Goal: Information Seeking & Learning: Learn about a topic

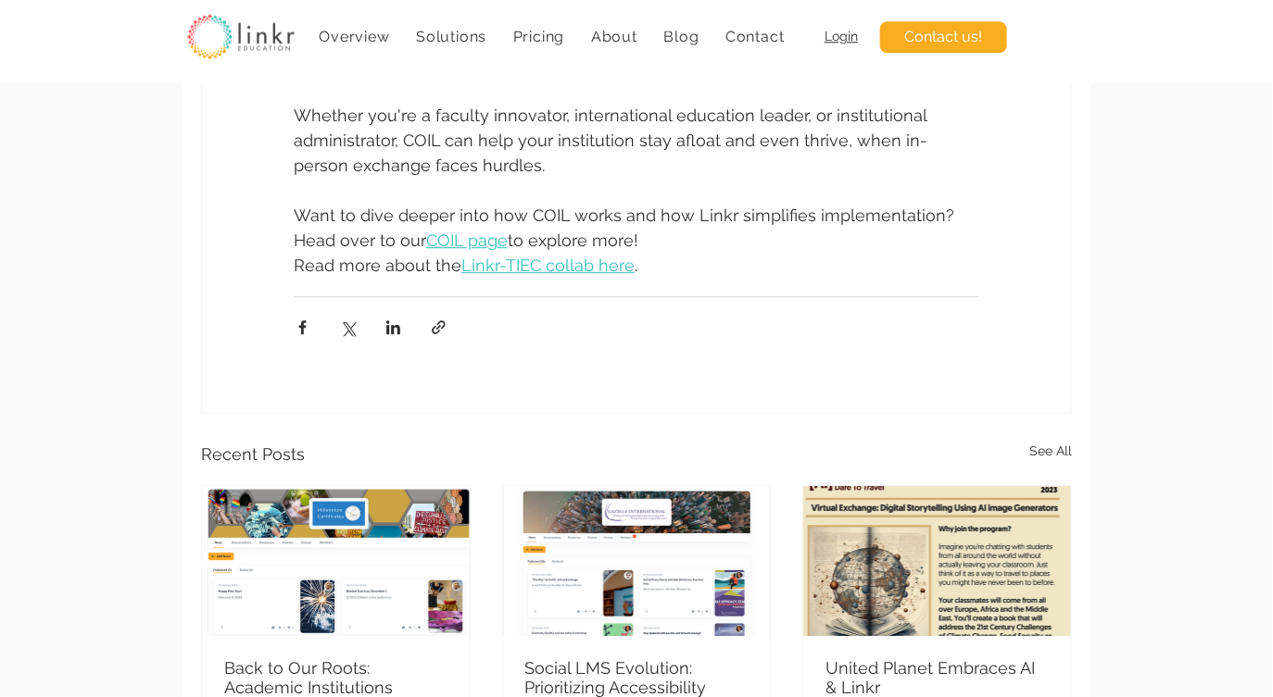
scroll to position [1577, 0]
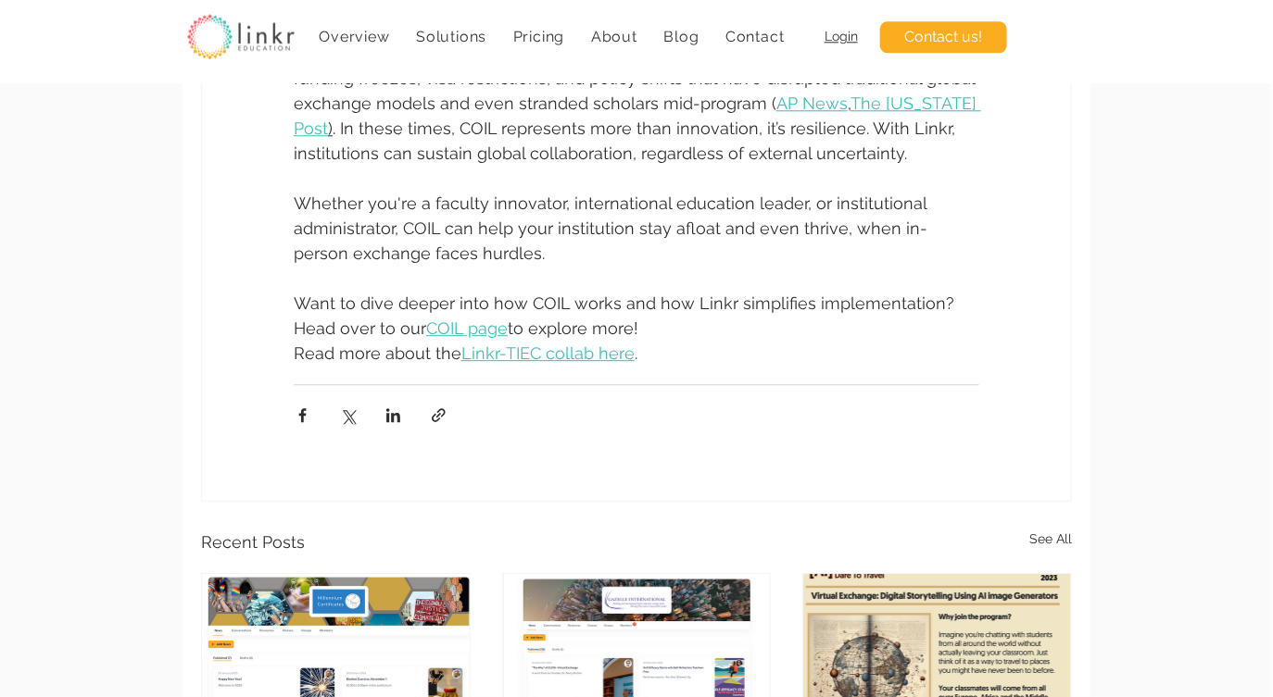
click at [532, 354] on span "Linkr-TIEC collab here" at bounding box center [547, 353] width 173 height 19
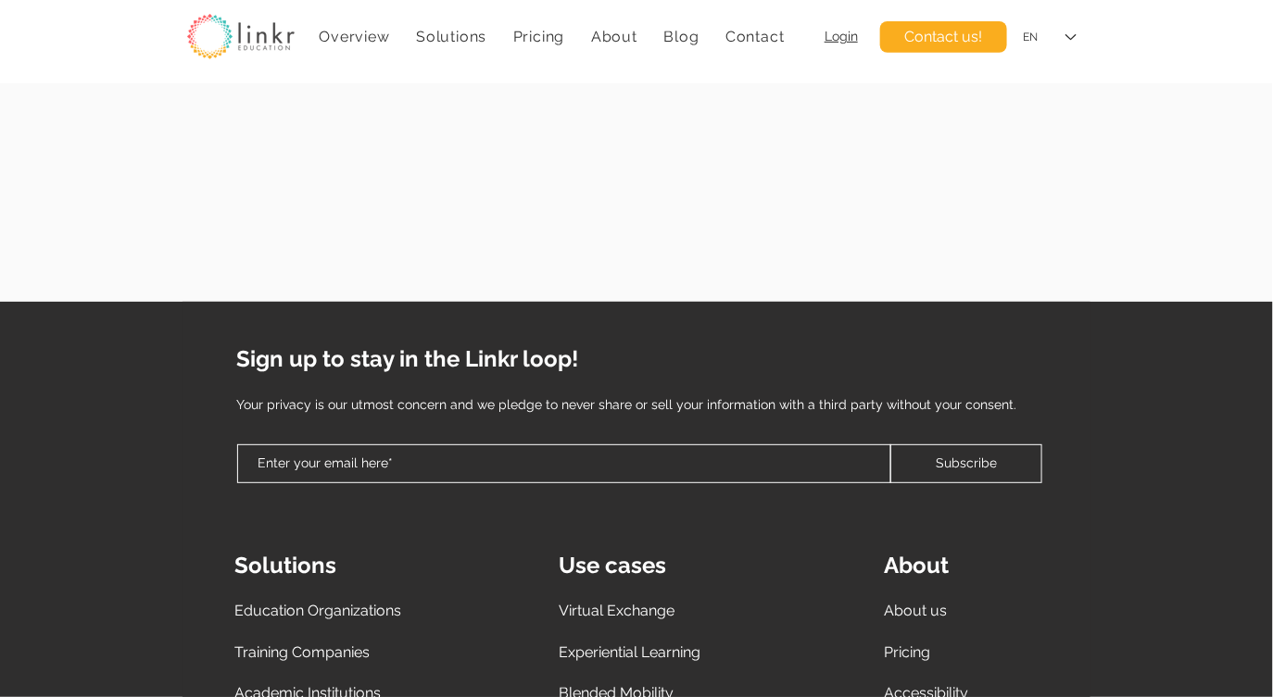
scroll to position [0, 0]
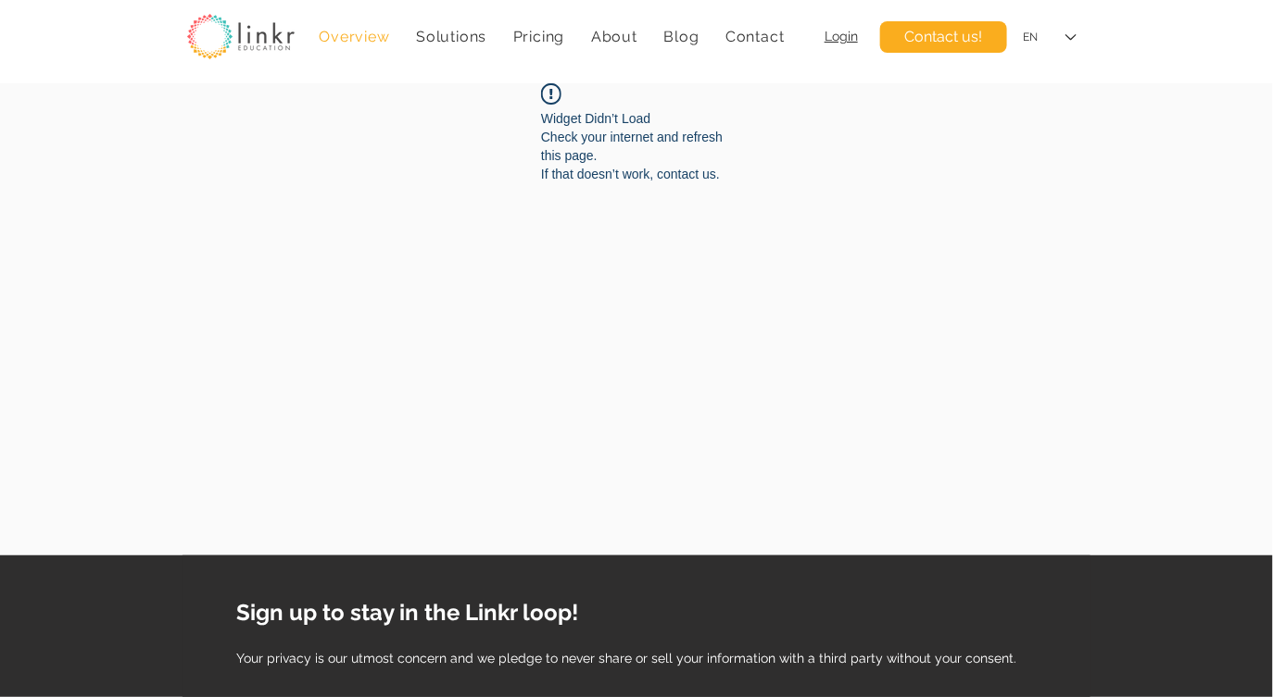
click at [352, 48] on link "Overview" at bounding box center [354, 37] width 90 height 36
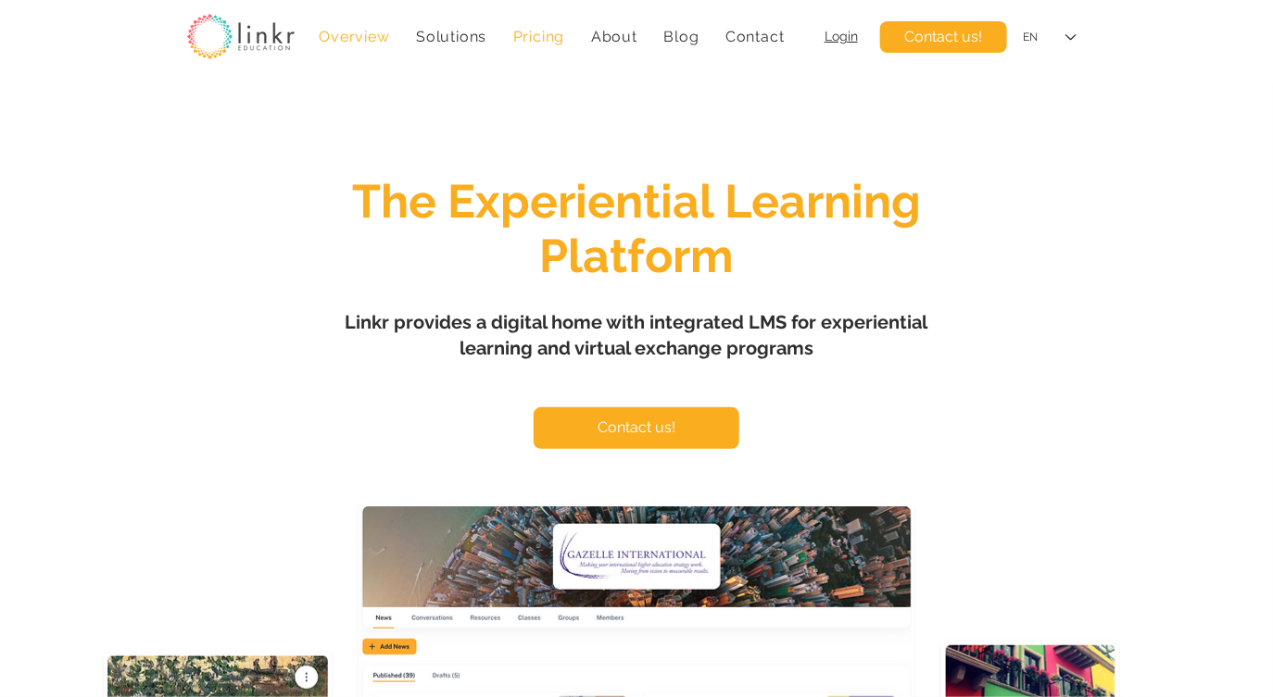
click at [539, 39] on span "Pricing" at bounding box center [539, 37] width 52 height 18
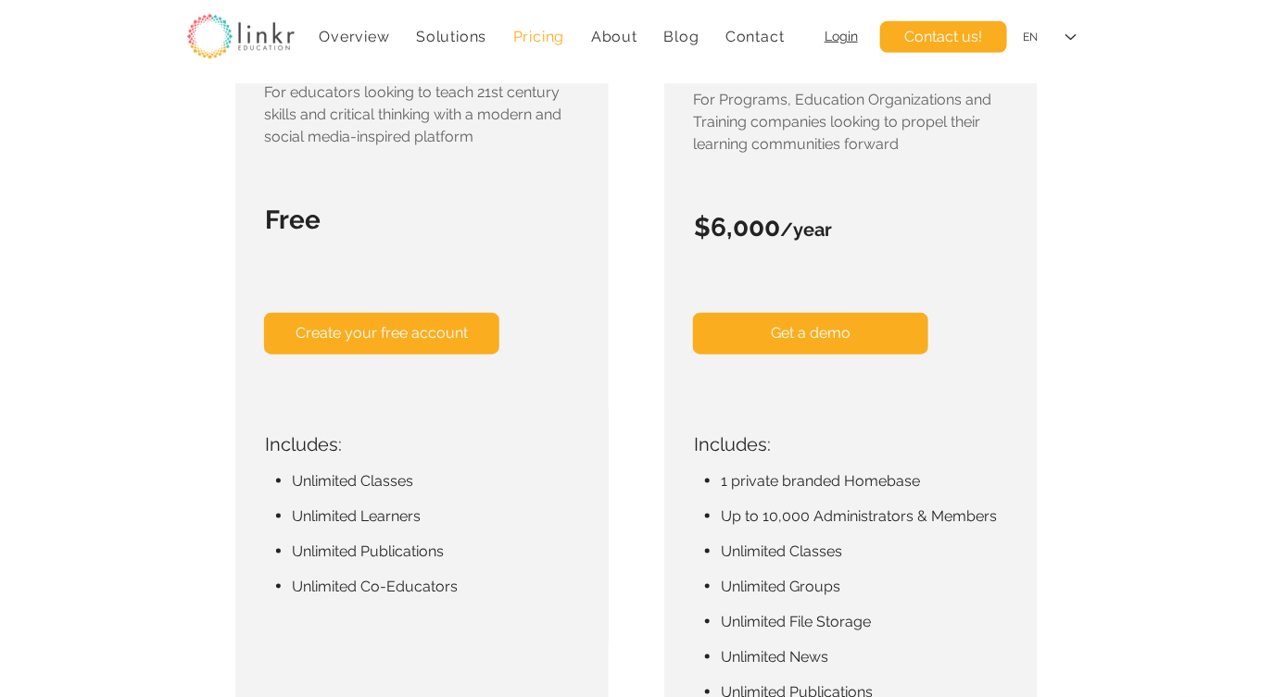
scroll to position [499, 0]
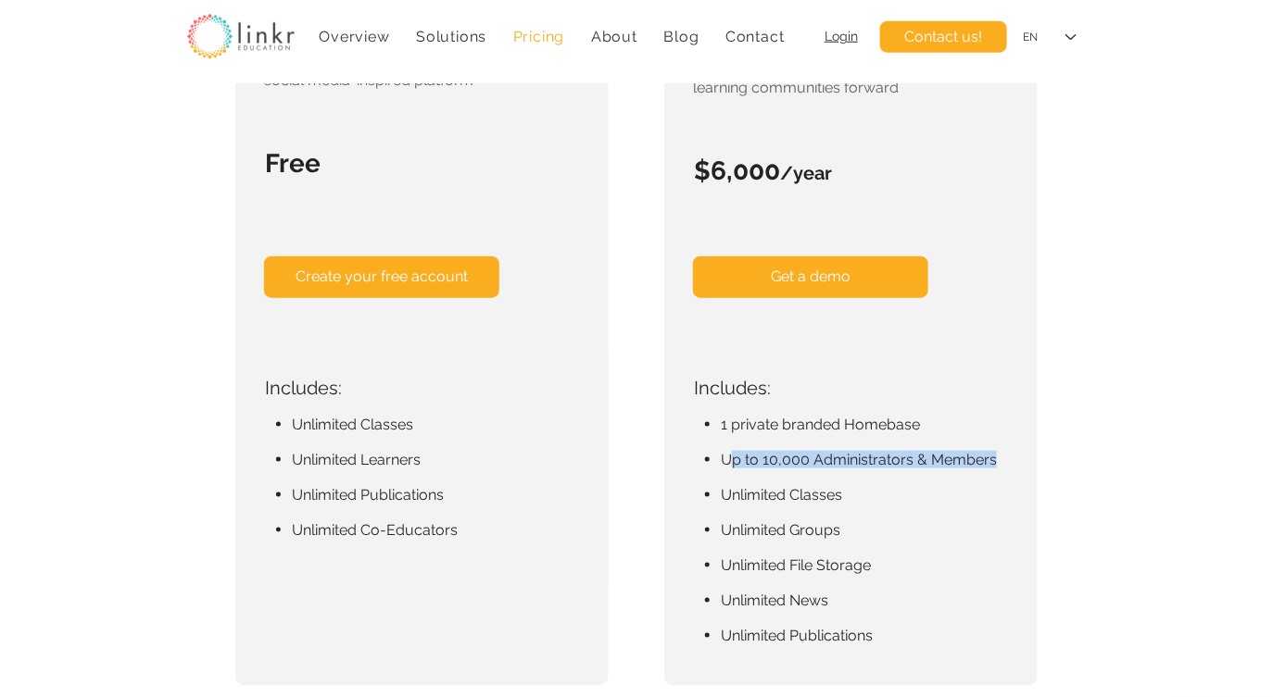
drag, startPoint x: 727, startPoint y: 457, endPoint x: 1000, endPoint y: 461, distance: 273.3
click at [1005, 462] on p "Up to 10,000 Administrators & Members" at bounding box center [869, 460] width 296 height 18
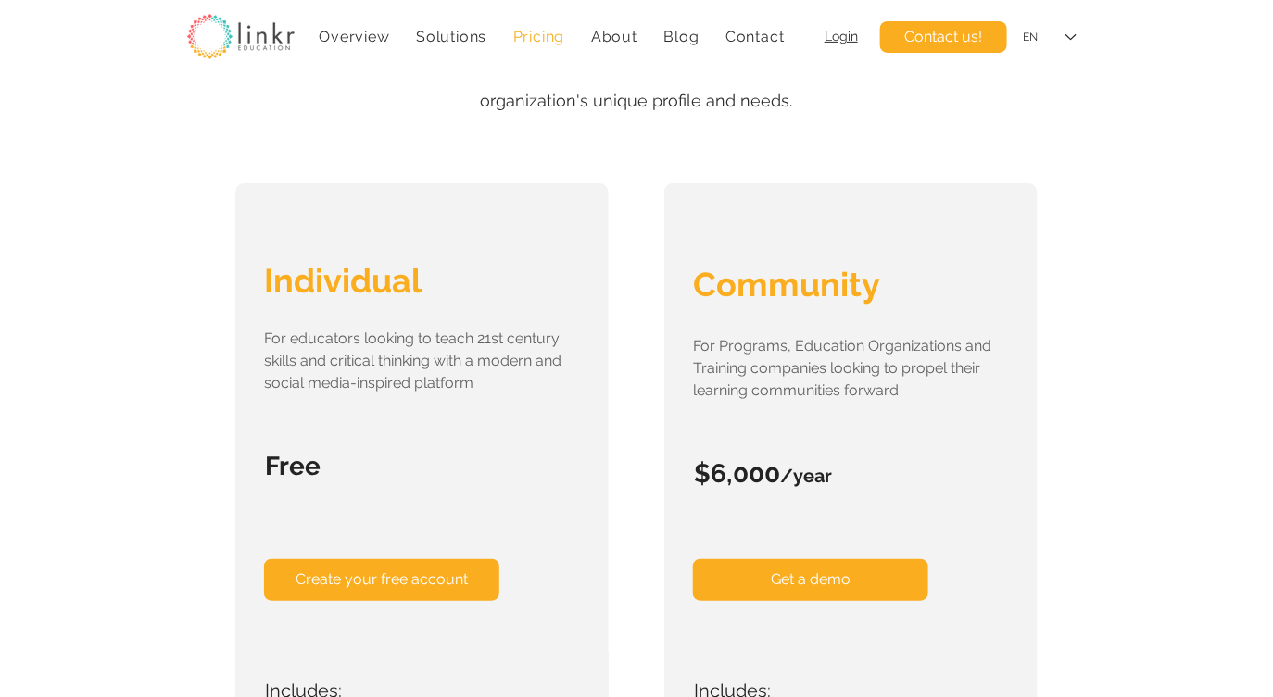
scroll to position [0, 0]
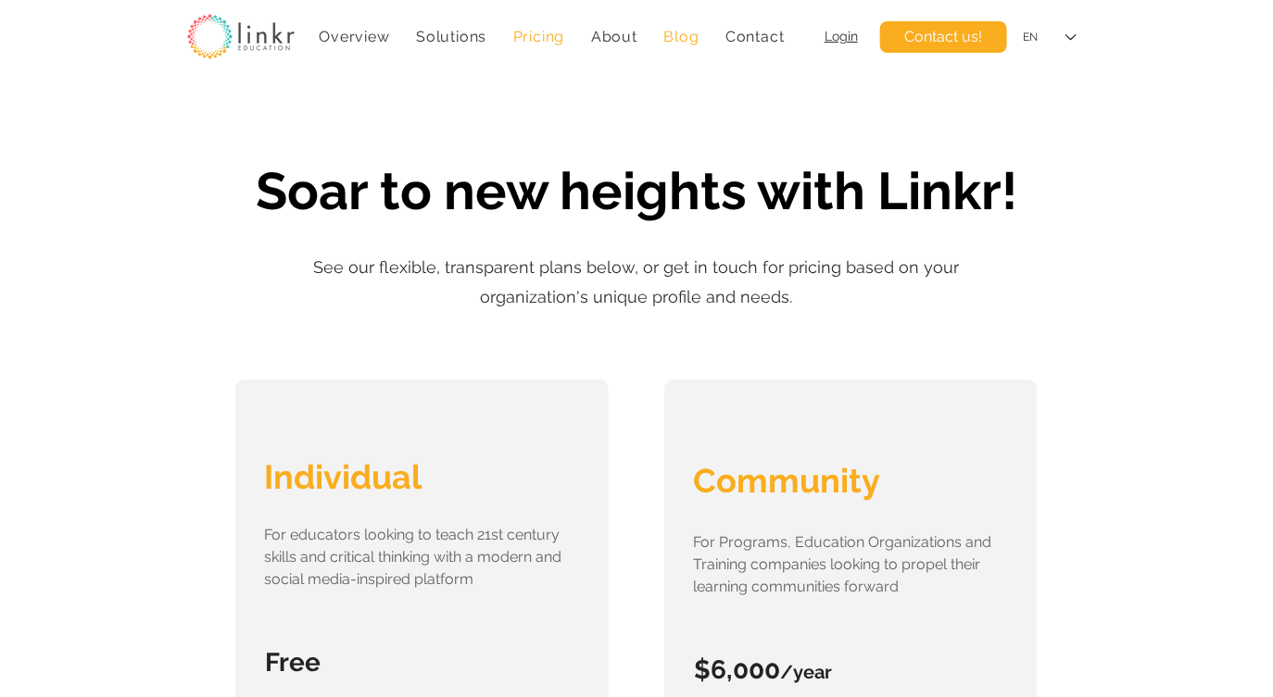
click at [663, 37] on div "Blog" at bounding box center [681, 37] width 36 height 18
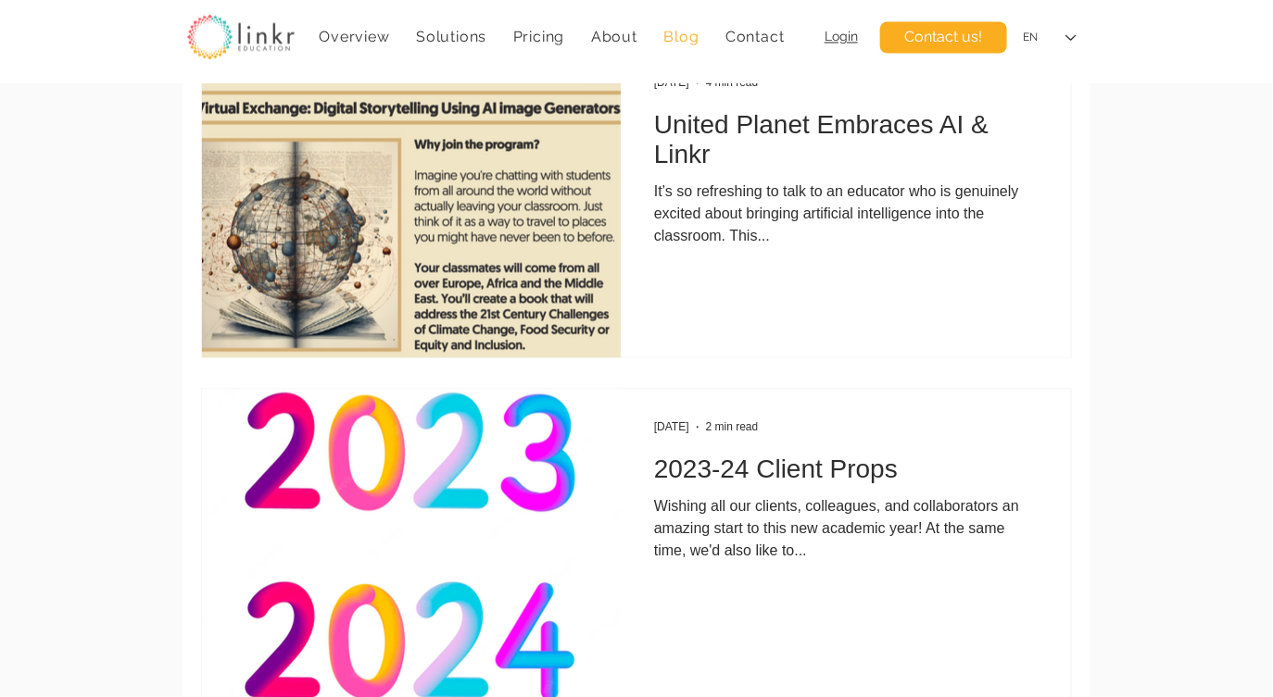
scroll to position [1187, 0]
